Goal: Contribute content: Contribute content

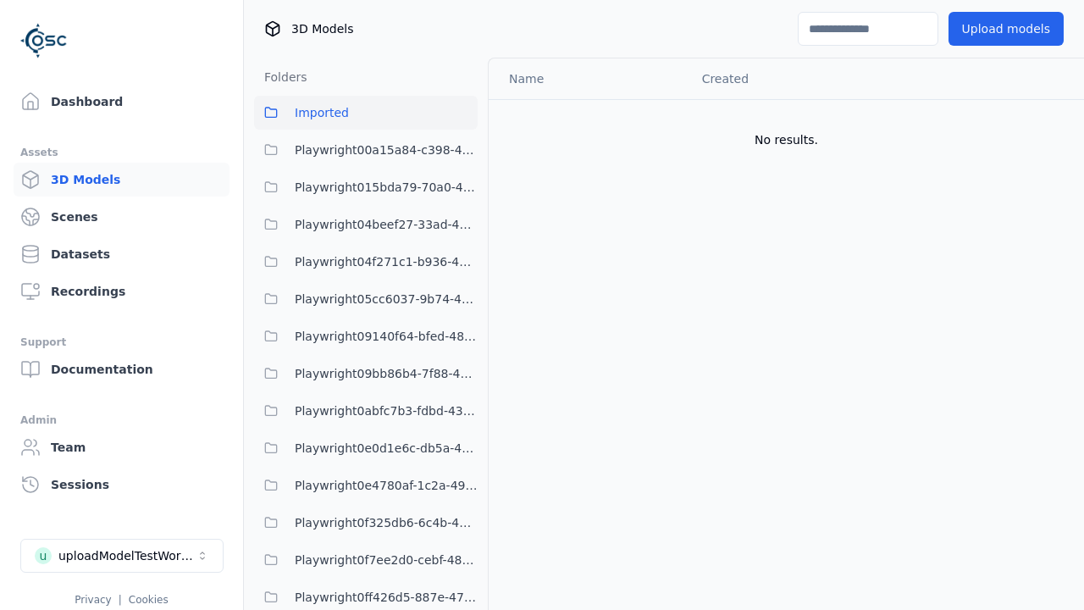
click at [1006, 29] on button "Upload models" at bounding box center [1006, 29] width 115 height 34
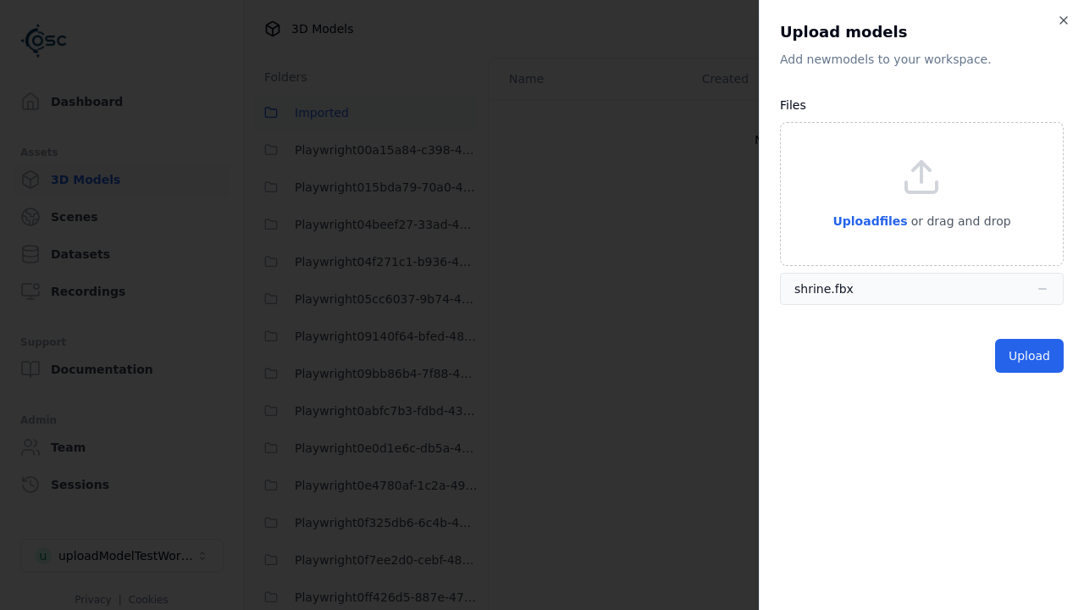
click at [1029, 356] on button "Upload" at bounding box center [1029, 356] width 69 height 34
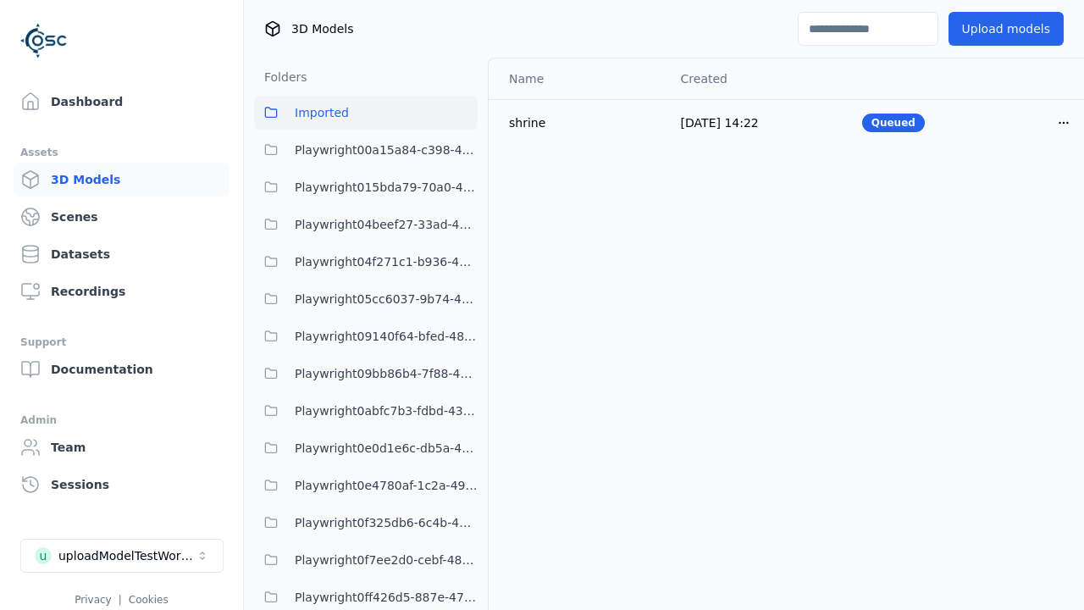
click at [1064, 122] on html "Support Dashboard Assets 3D Models Scenes Datasets Recordings Support Documenta…" at bounding box center [542, 305] width 1084 height 610
click at [1027, 188] on div "Delete" at bounding box center [1027, 188] width 100 height 27
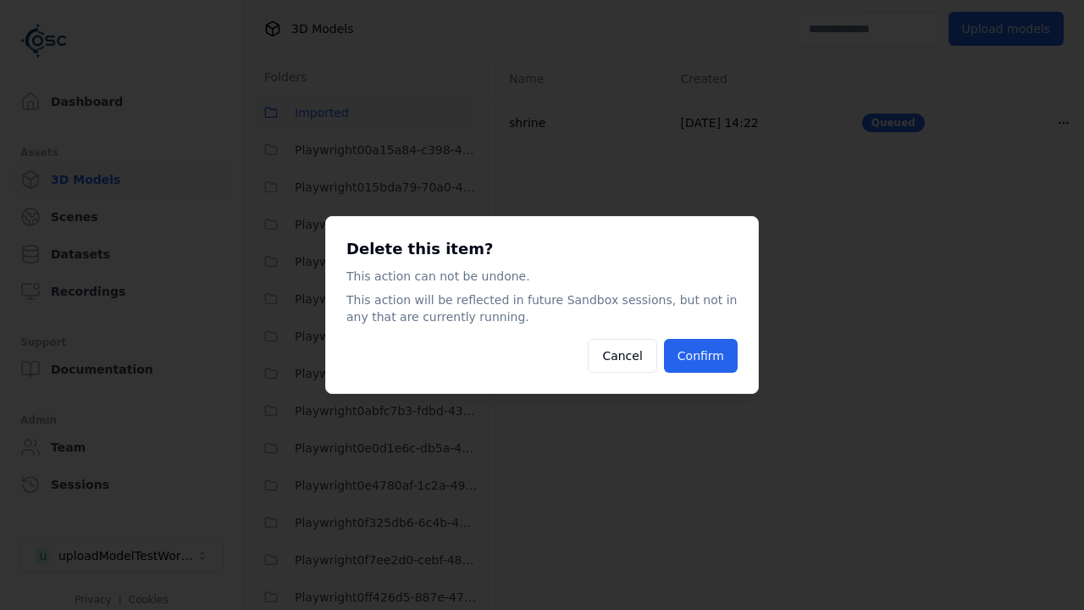
click at [701, 356] on button "Confirm" at bounding box center [701, 356] width 74 height 34
